Goal: Transaction & Acquisition: Purchase product/service

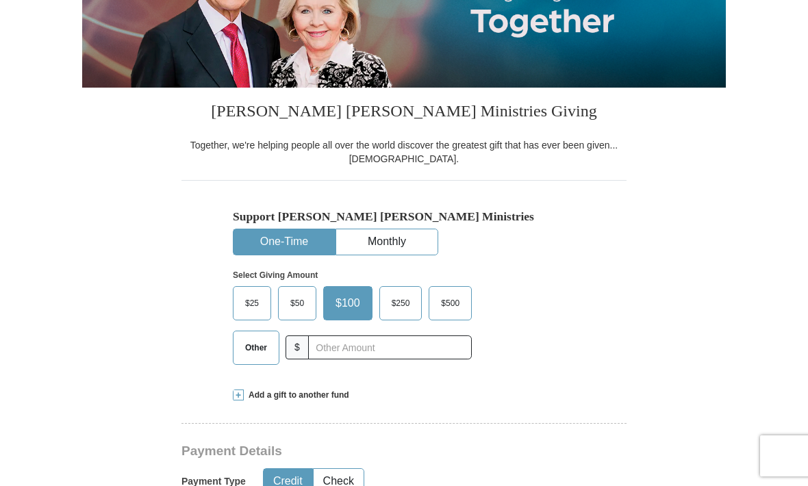
scroll to position [229, 0]
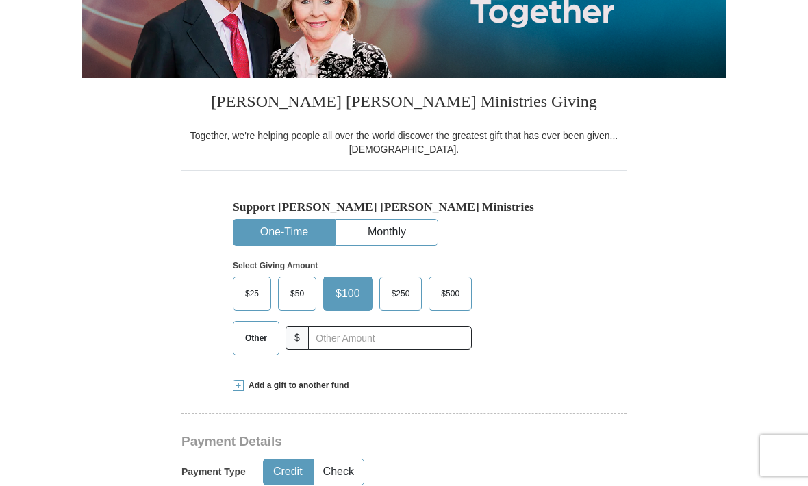
click at [394, 293] on span "$250" at bounding box center [401, 294] width 32 height 21
click at [0, 0] on input "$250" at bounding box center [0, 0] width 0 height 0
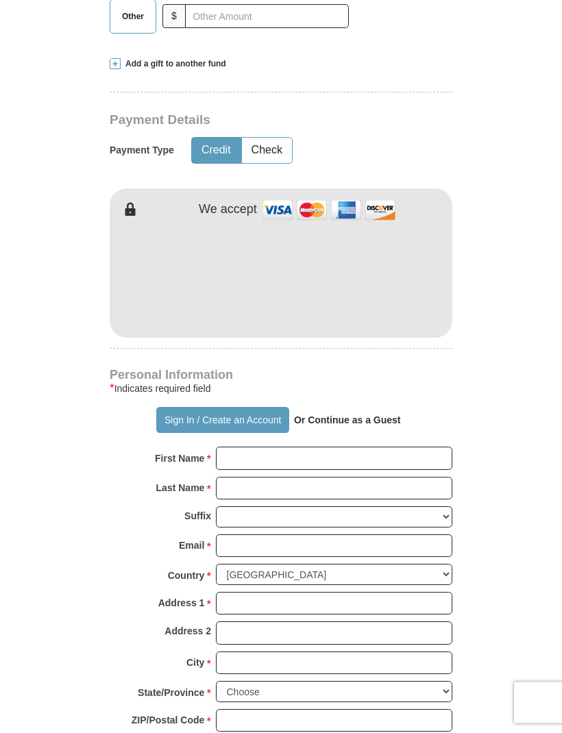
scroll to position [669, 0]
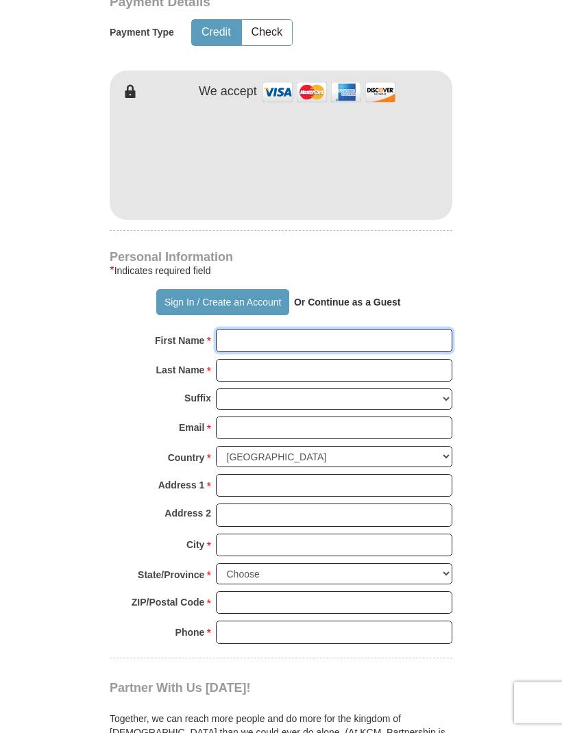
click at [315, 329] on input "First Name *" at bounding box center [334, 340] width 236 height 23
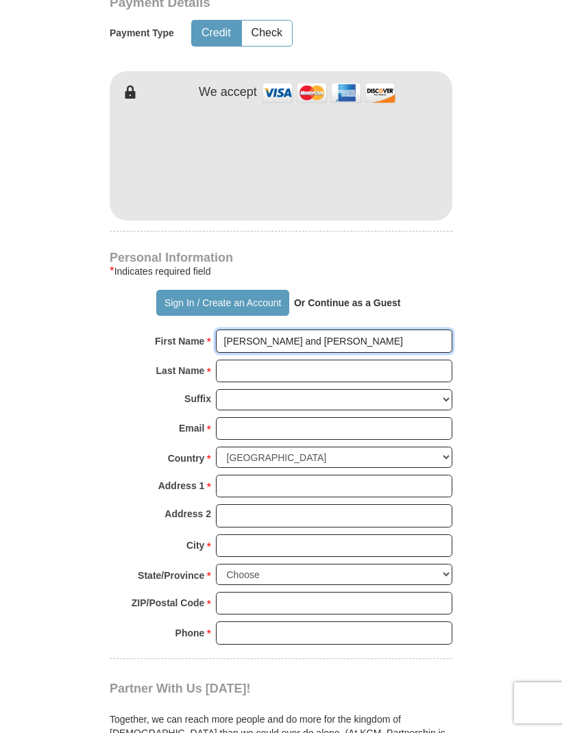
type input "[PERSON_NAME] and [PERSON_NAME]"
click at [284, 360] on input "Last Name *" at bounding box center [334, 371] width 236 height 23
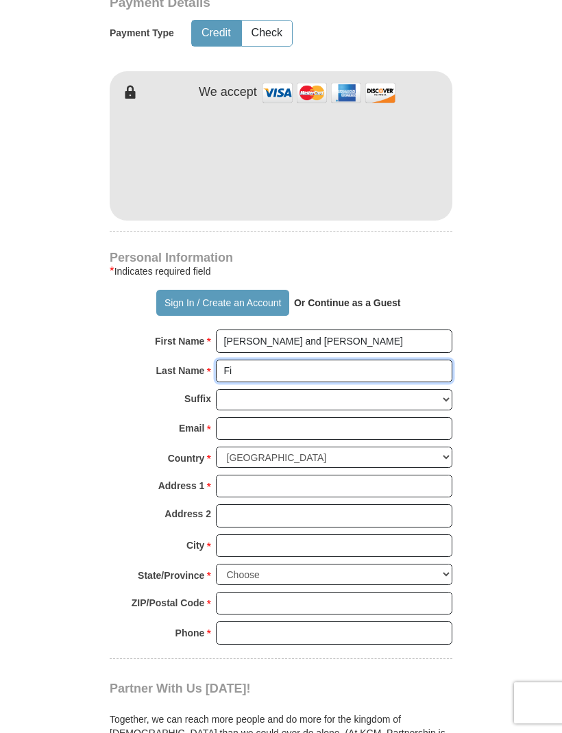
type input "F"
type input "[PERSON_NAME]"
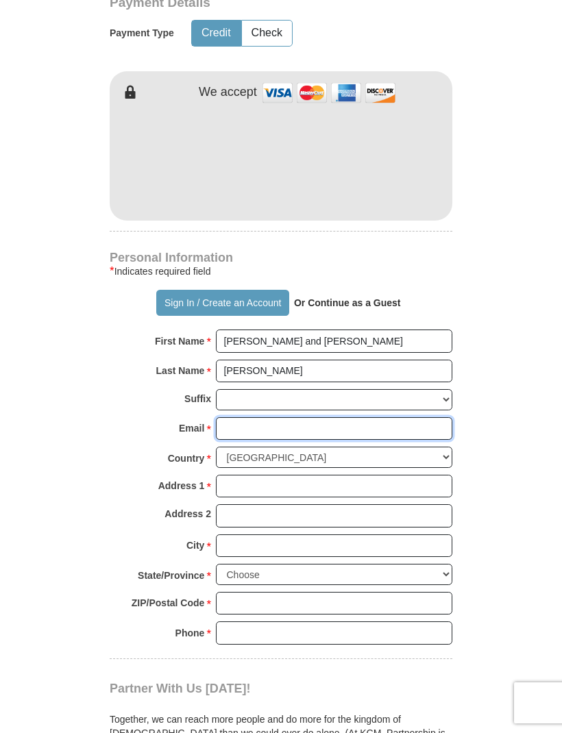
click at [288, 417] on input "Email *" at bounding box center [334, 428] width 236 height 23
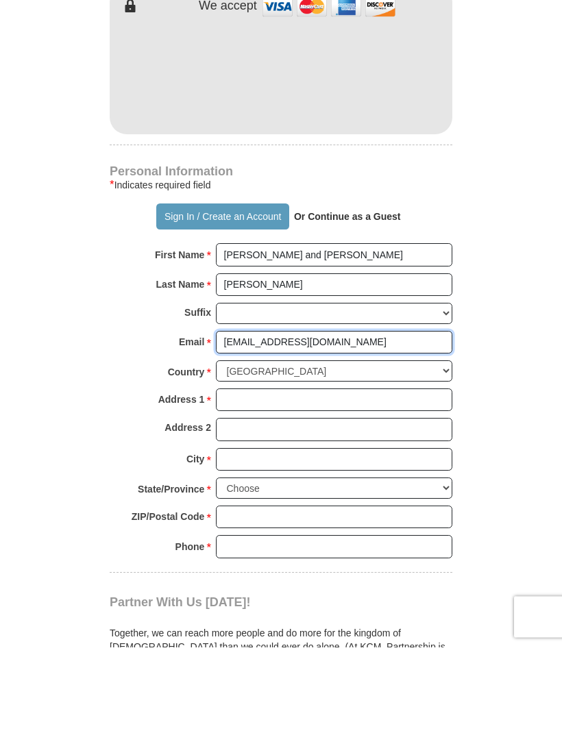
type input "[EMAIL_ADDRESS][DOMAIN_NAME]"
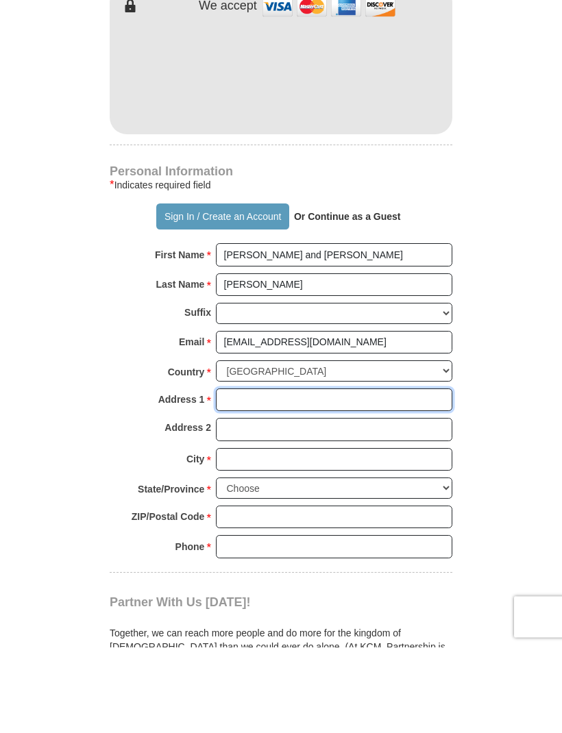
click at [294, 475] on input "Address 1 *" at bounding box center [334, 486] width 236 height 23
type input "P.O. Box 1093"
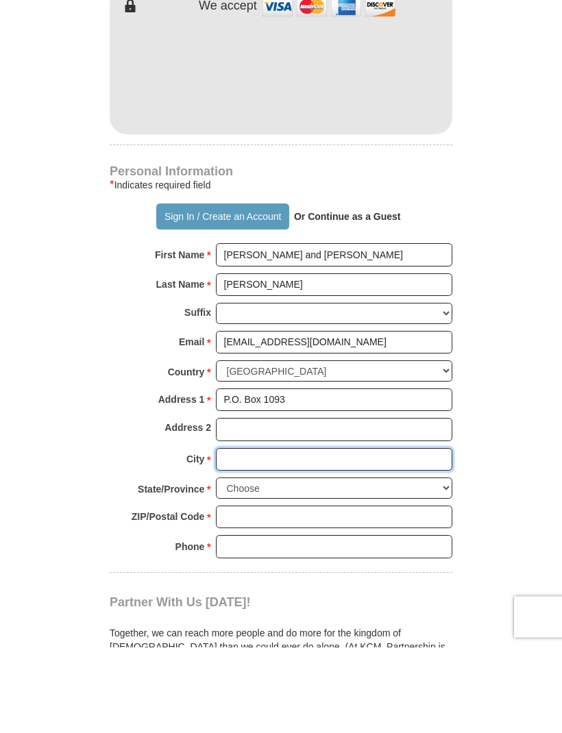
click at [298, 486] on input "City *" at bounding box center [334, 545] width 236 height 23
type input "Cimarron"
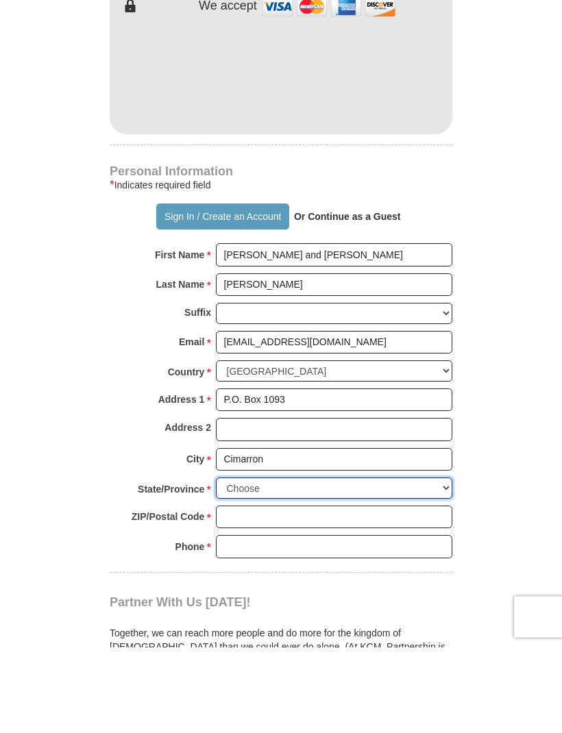
click at [381, 486] on select "Choose [US_STATE] [US_STATE] [US_STATE] [US_STATE] [US_STATE] Armed Forces Amer…" at bounding box center [334, 574] width 236 height 21
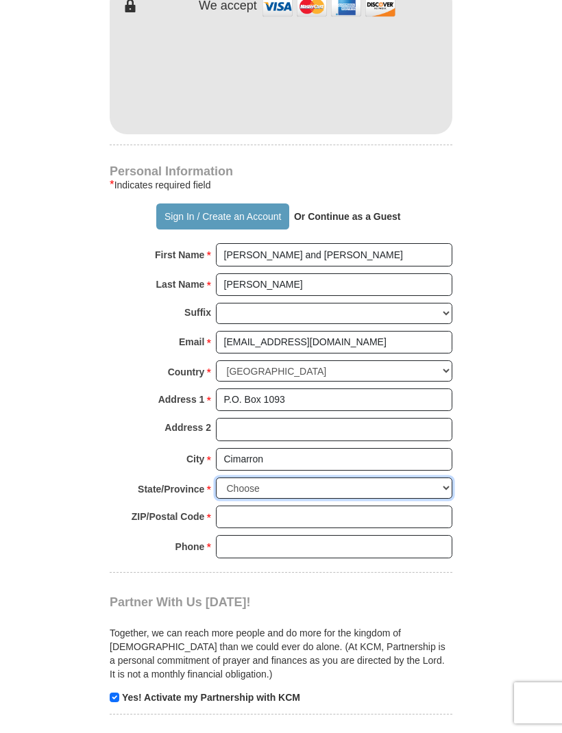
select select "KS"
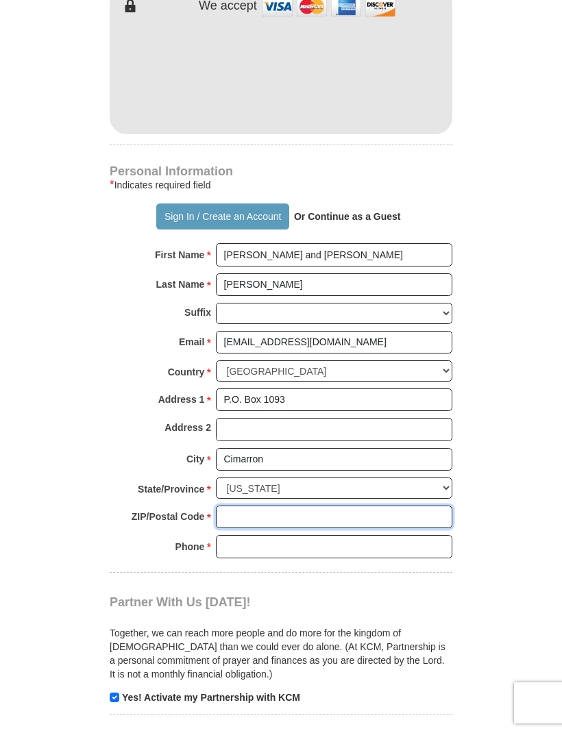
click at [313, 486] on input "ZIP/Postal Code *" at bounding box center [334, 516] width 236 height 23
type input "67835"
click at [372, 486] on input "Phone * *" at bounding box center [334, 546] width 236 height 23
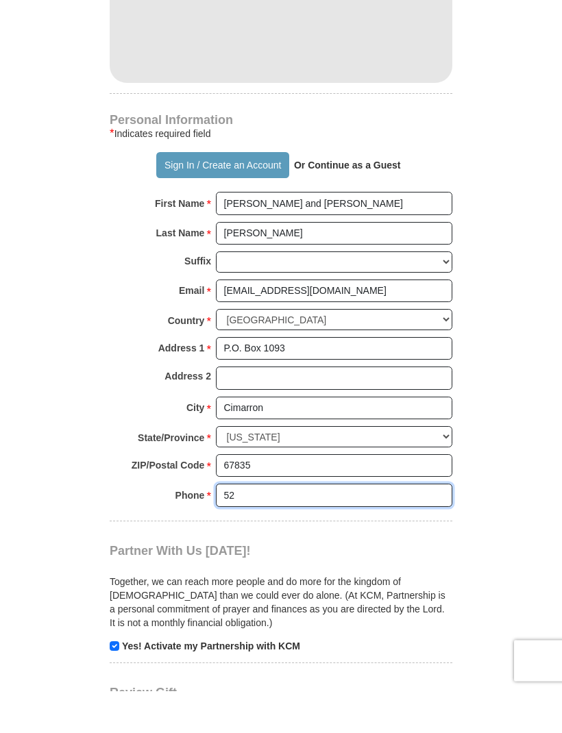
type input "5"
type input "6208550349"
click at [526, 457] on form "Already have an account? Sign in for faster giving. Don't have an account? Crea…" at bounding box center [281, 120] width 514 height 1659
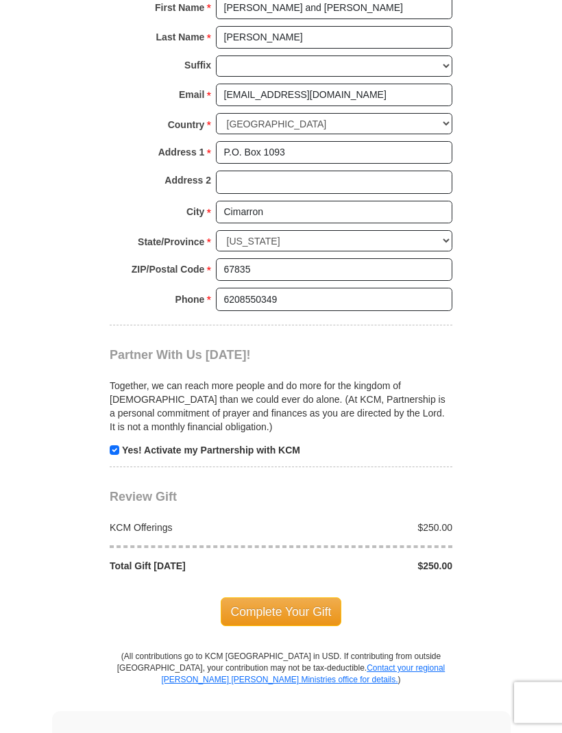
scroll to position [1052, 0]
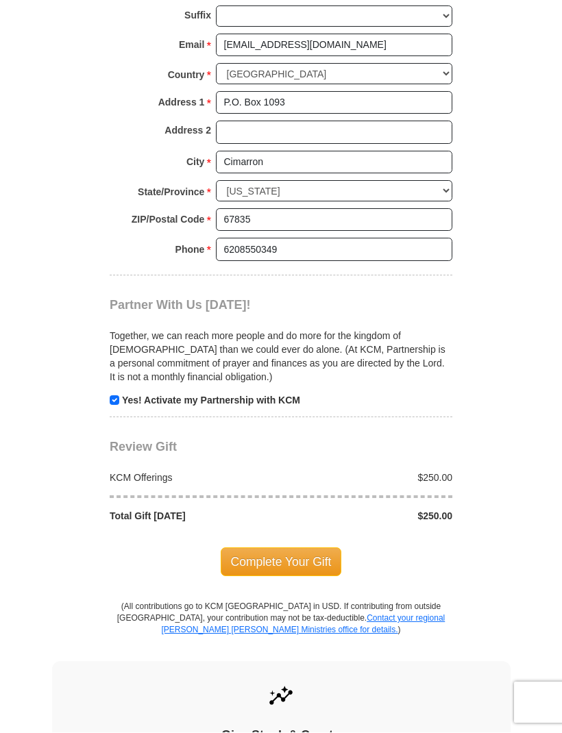
click at [309, 486] on span "Complete Your Gift" at bounding box center [280, 562] width 121 height 29
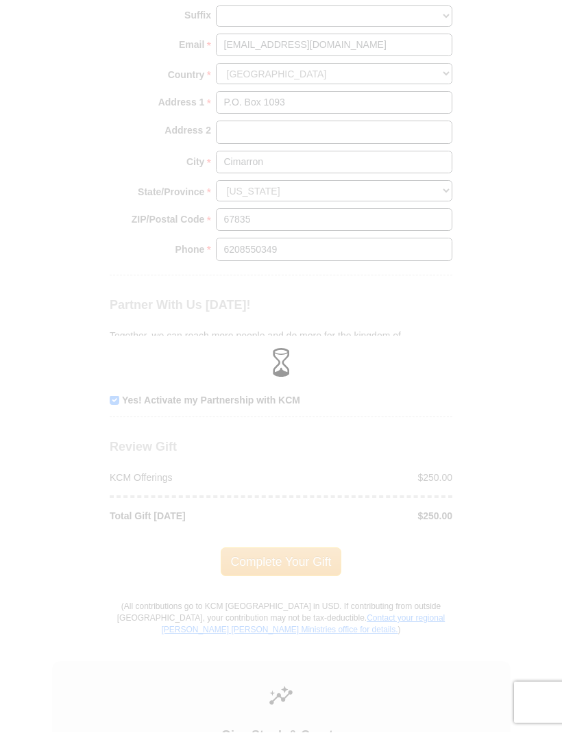
scroll to position [1052, 0]
